Goal: Information Seeking & Learning: Learn about a topic

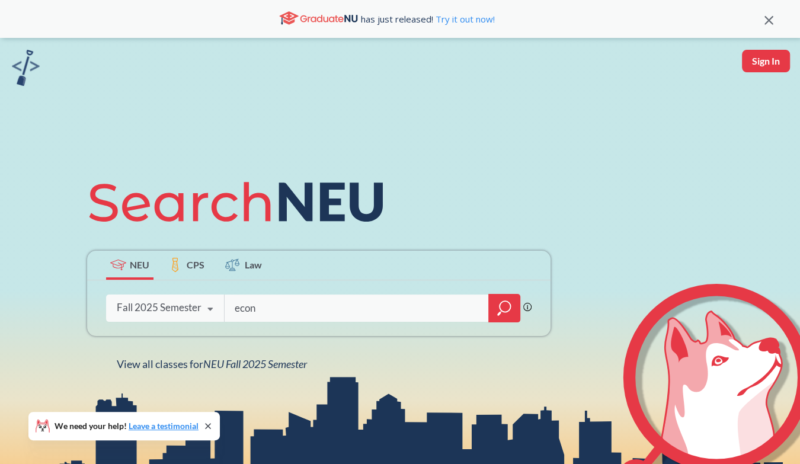
type input "econ"
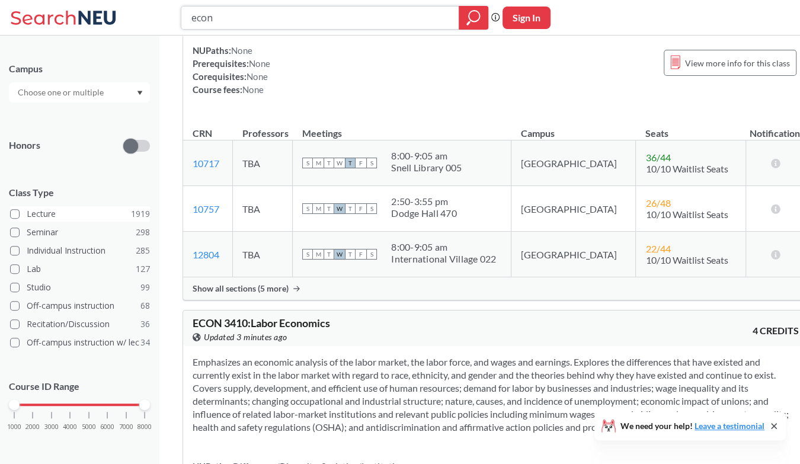
scroll to position [229, 0]
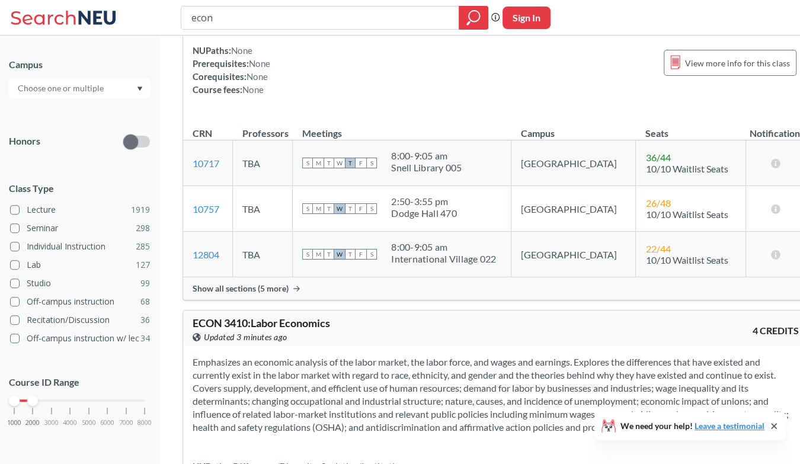
drag, startPoint x: 140, startPoint y: 402, endPoint x: 31, endPoint y: 403, distance: 109.0
click at [31, 403] on div at bounding box center [32, 400] width 11 height 11
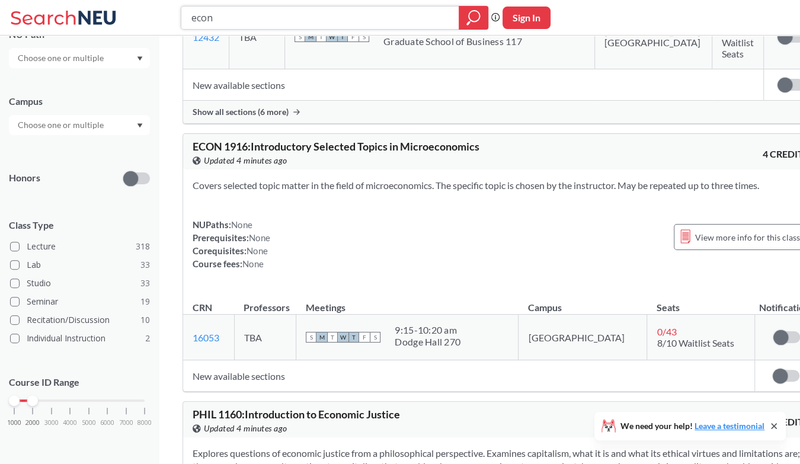
scroll to position [2843, 0]
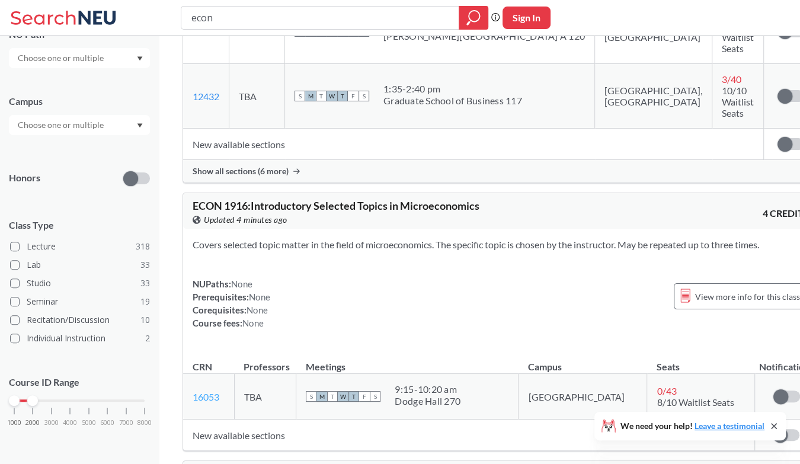
click at [212, 391] on link "16053" at bounding box center [206, 396] width 27 height 11
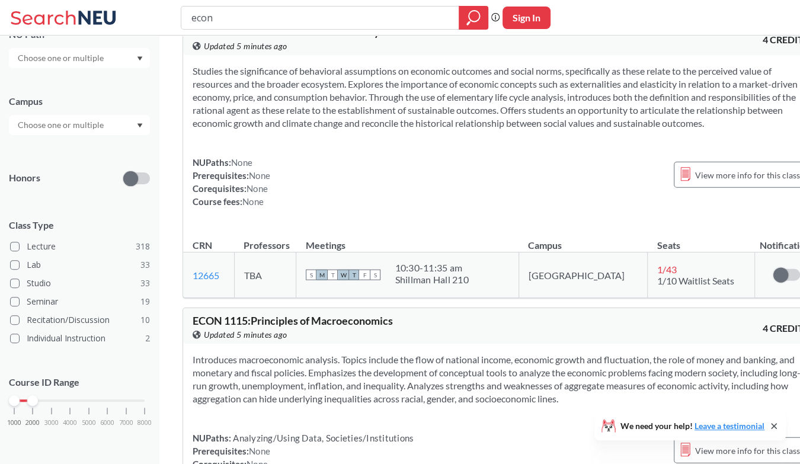
scroll to position [1599, 0]
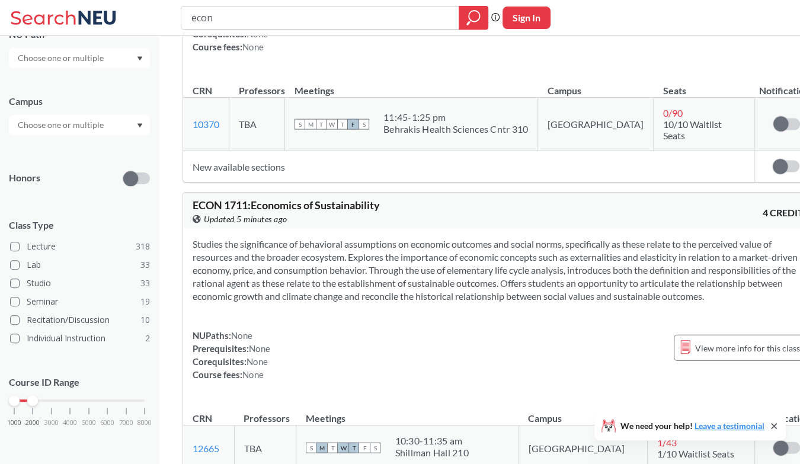
drag, startPoint x: 36, startPoint y: 404, endPoint x: 55, endPoint y: 399, distance: 19.5
click at [55, 399] on div "1000 2000 3000 4000 5000 6000 7000 8000" at bounding box center [79, 422] width 141 height 53
drag, startPoint x: 35, startPoint y: 396, endPoint x: 51, endPoint y: 395, distance: 16.0
click at [51, 395] on div at bounding box center [51, 400] width 11 height 11
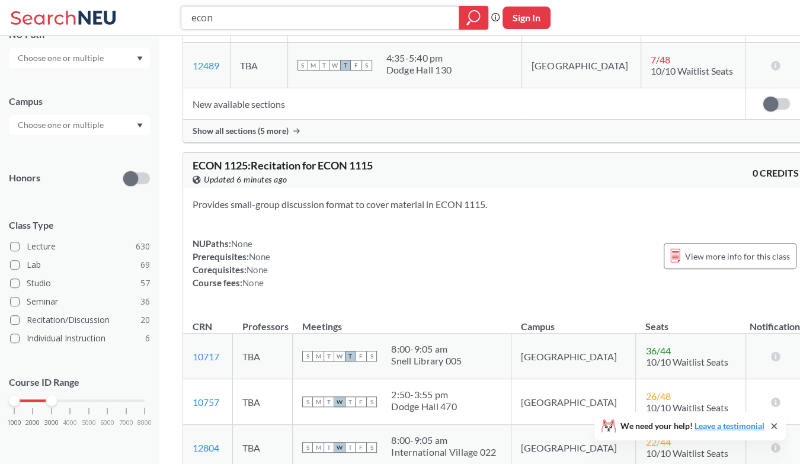
scroll to position [474, 0]
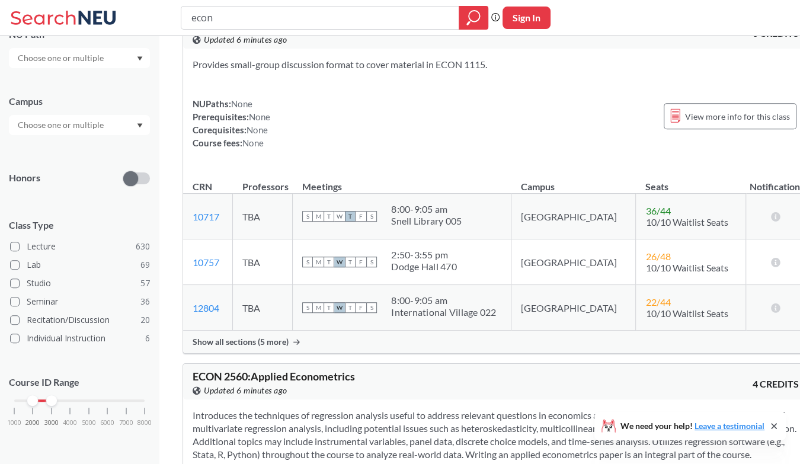
drag, startPoint x: 15, startPoint y: 403, endPoint x: 40, endPoint y: 413, distance: 26.8
click at [40, 413] on div "1000 2000 3000 4000 5000 6000 7000 8000" at bounding box center [79, 422] width 141 height 53
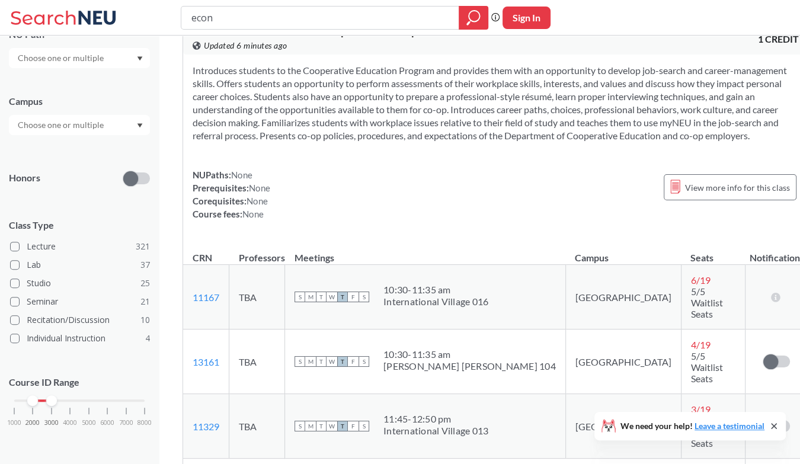
scroll to position [2725, 0]
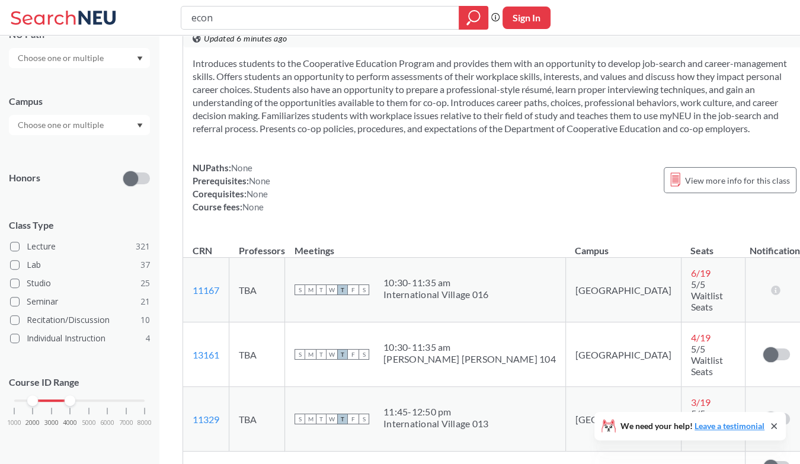
drag, startPoint x: 52, startPoint y: 403, endPoint x: 66, endPoint y: 411, distance: 16.5
click at [66, 411] on div "1000 2000 3000 4000 5000 6000 7000 8000" at bounding box center [79, 422] width 141 height 53
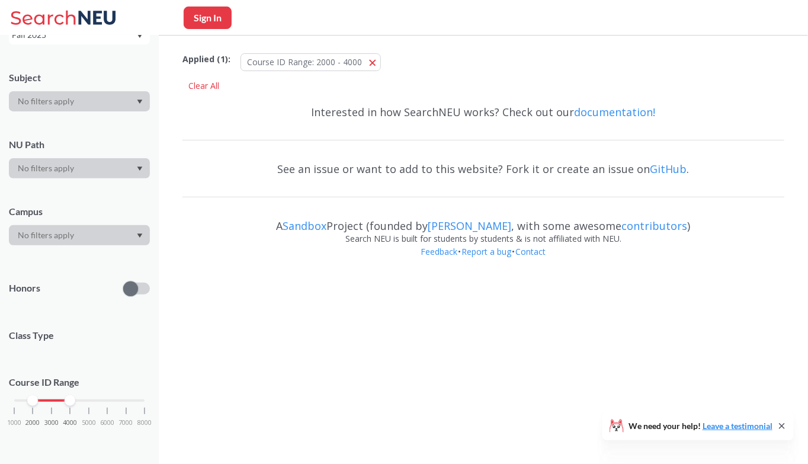
scroll to position [192, 0]
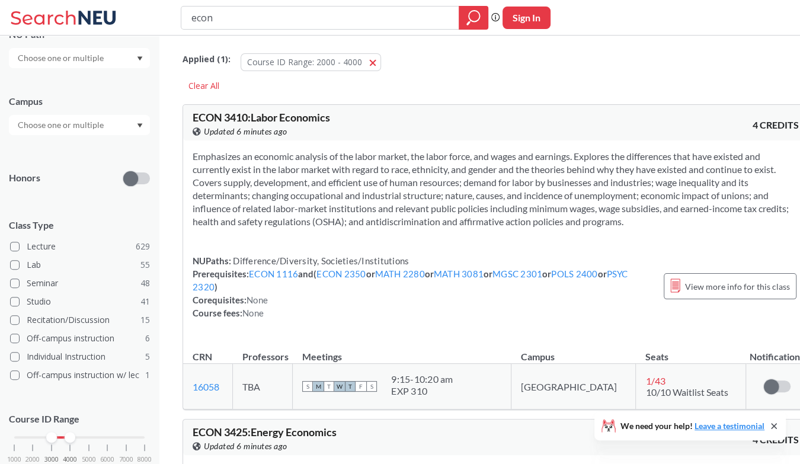
drag, startPoint x: 34, startPoint y: 433, endPoint x: 46, endPoint y: 437, distance: 12.4
click at [46, 437] on div at bounding box center [51, 437] width 11 height 11
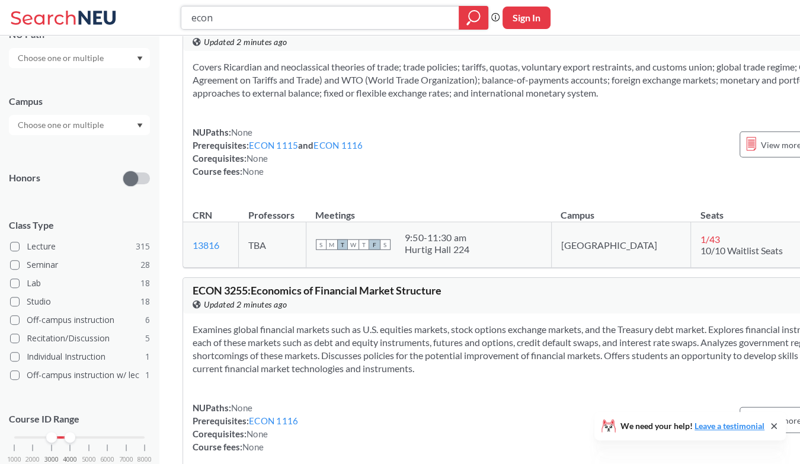
scroll to position [2132, 0]
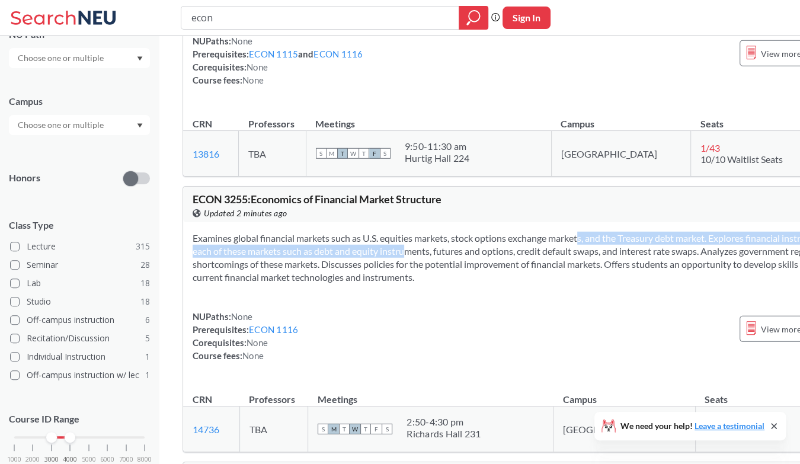
drag, startPoint x: 504, startPoint y: 319, endPoint x: 560, endPoint y: 312, distance: 56.1
click at [560, 284] on section "Examines global financial markets such as U.S. equities markets, stock options …" at bounding box center [534, 258] width 682 height 52
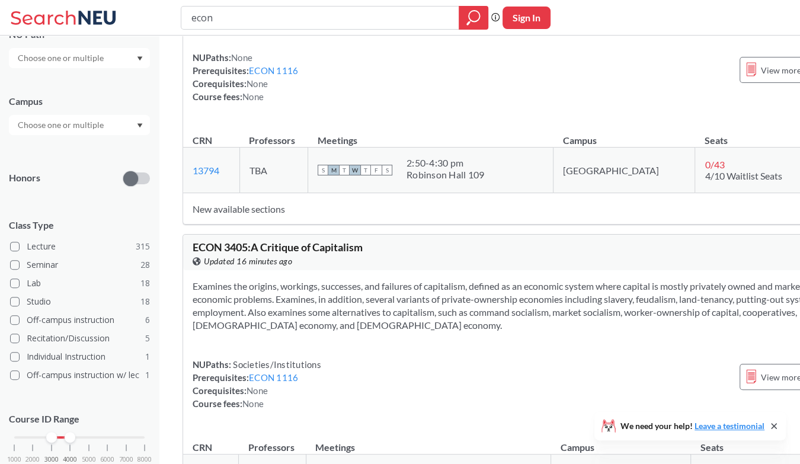
scroll to position [3199, 0]
